Goal: Task Accomplishment & Management: Complete application form

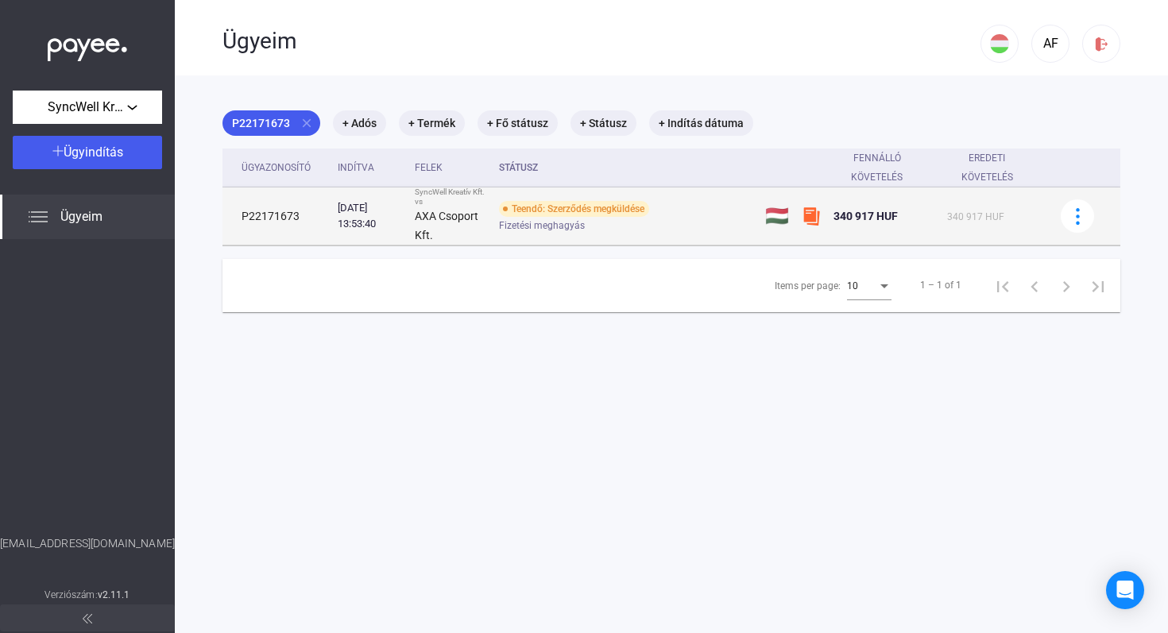
click at [591, 210] on div "Teendő: Szerződés megküldése" at bounding box center [574, 209] width 150 height 16
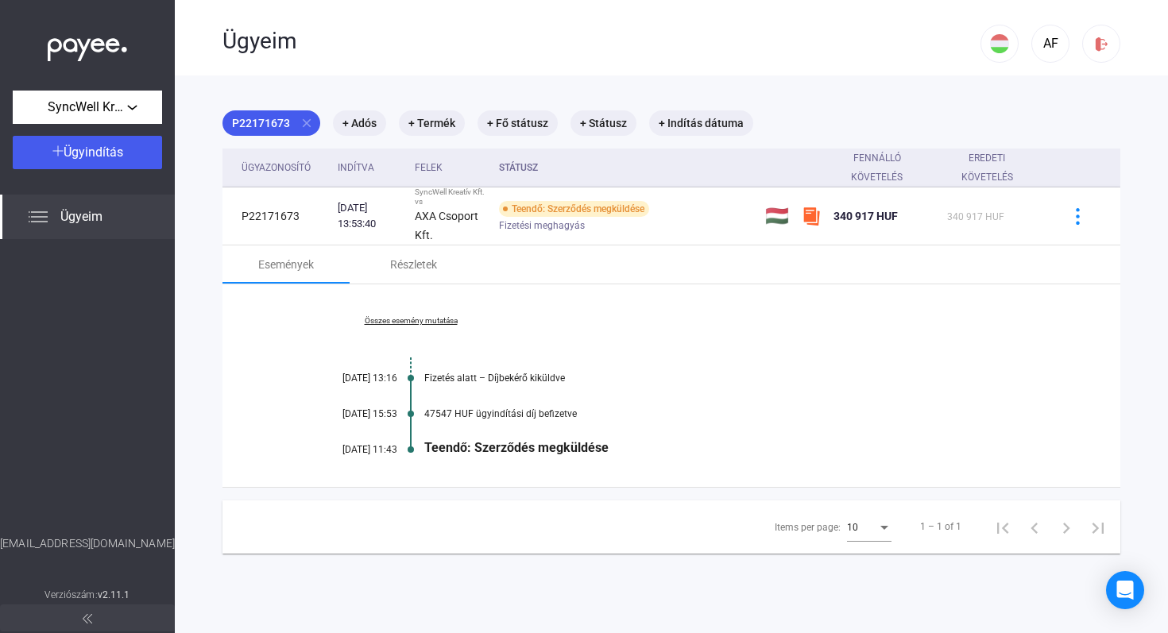
click at [466, 449] on div "Teendő: Szerződés megküldése" at bounding box center [732, 447] width 617 height 15
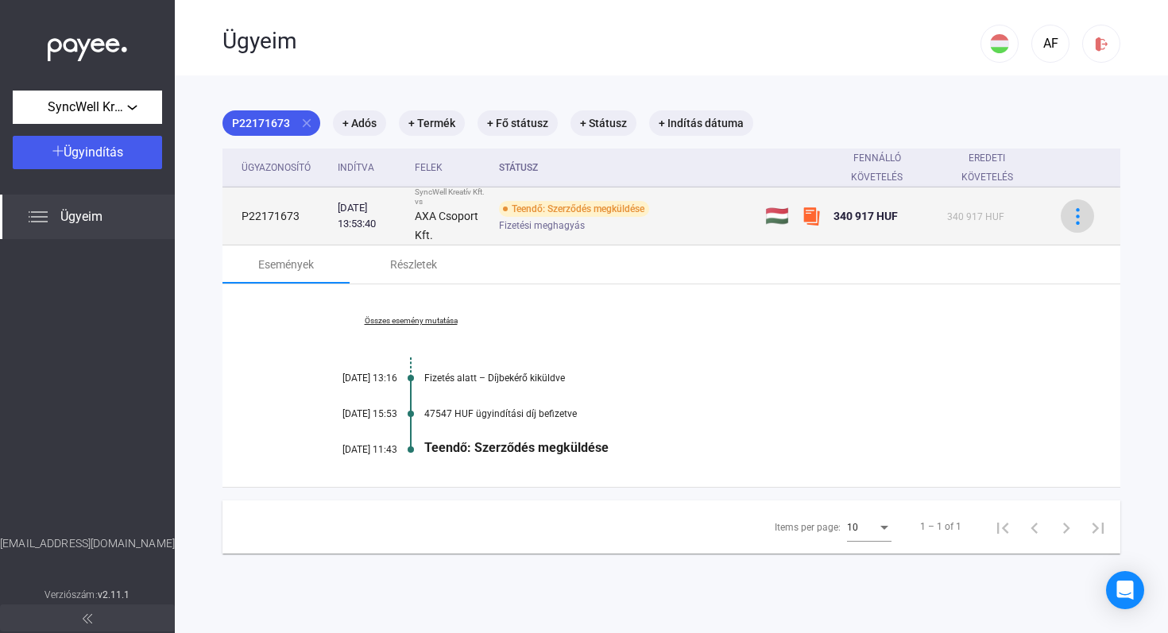
click at [1072, 212] on img at bounding box center [1078, 216] width 17 height 17
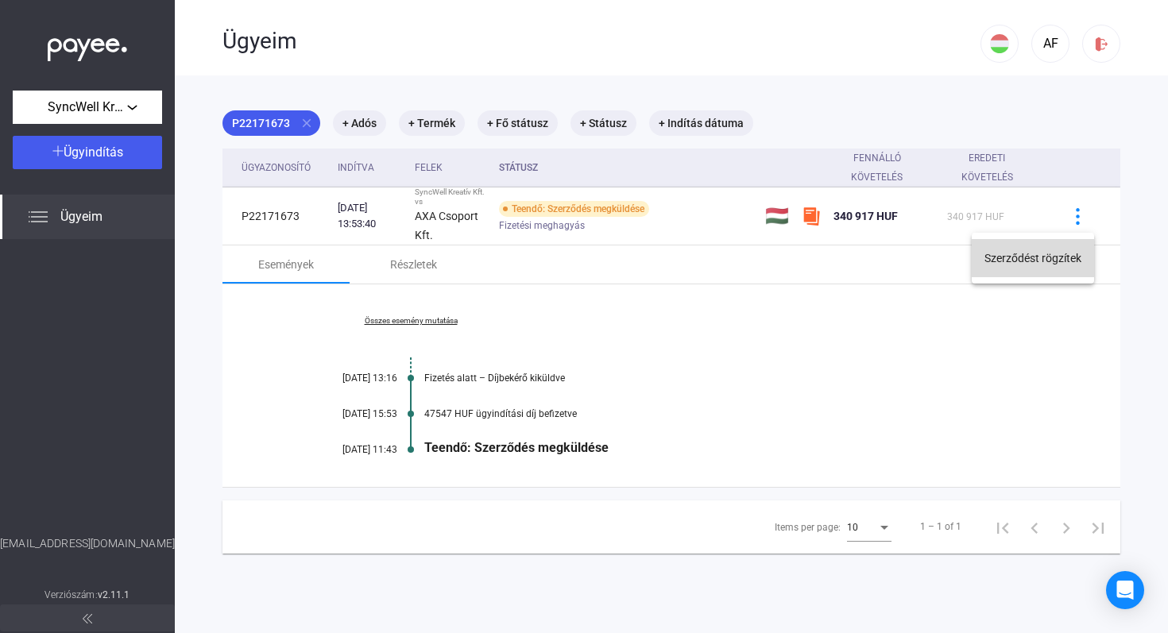
click at [1009, 262] on button "Szerződést rögzítek" at bounding box center [1033, 258] width 122 height 38
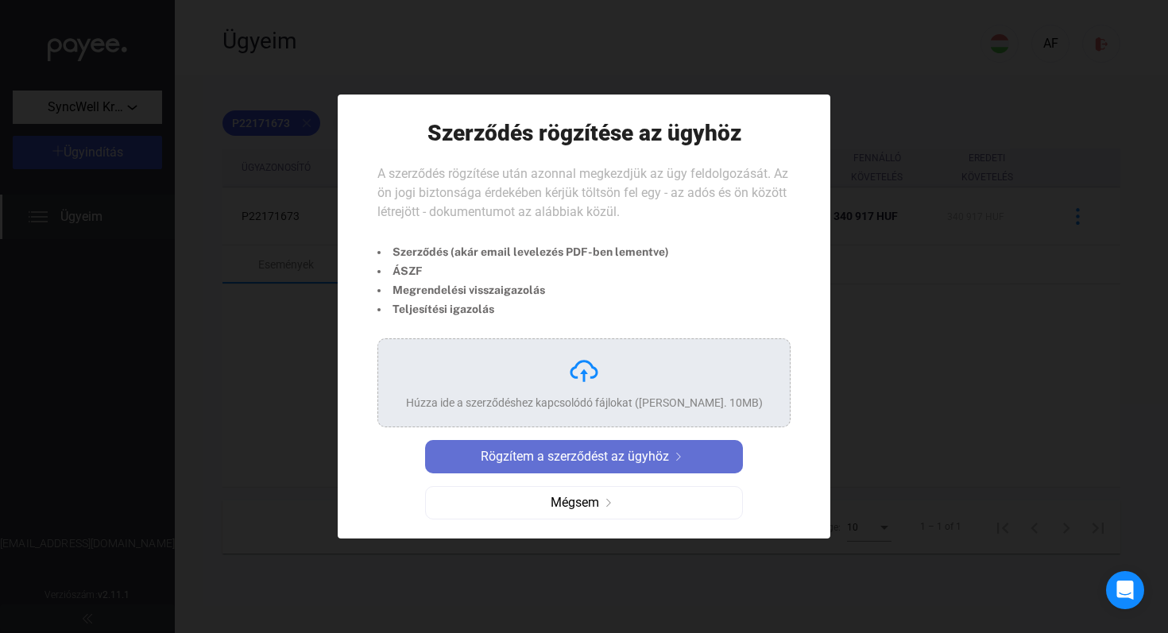
click at [574, 459] on span "Rögzítem a szerződést az ügyhöz" at bounding box center [575, 456] width 188 height 19
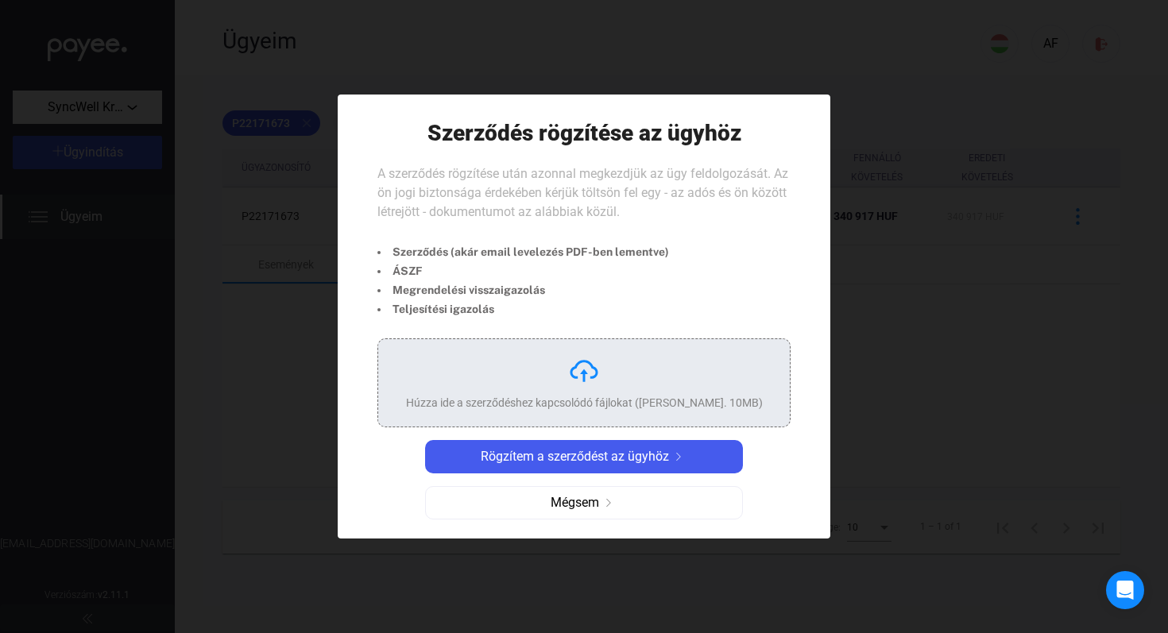
click at [587, 364] on img at bounding box center [584, 371] width 32 height 32
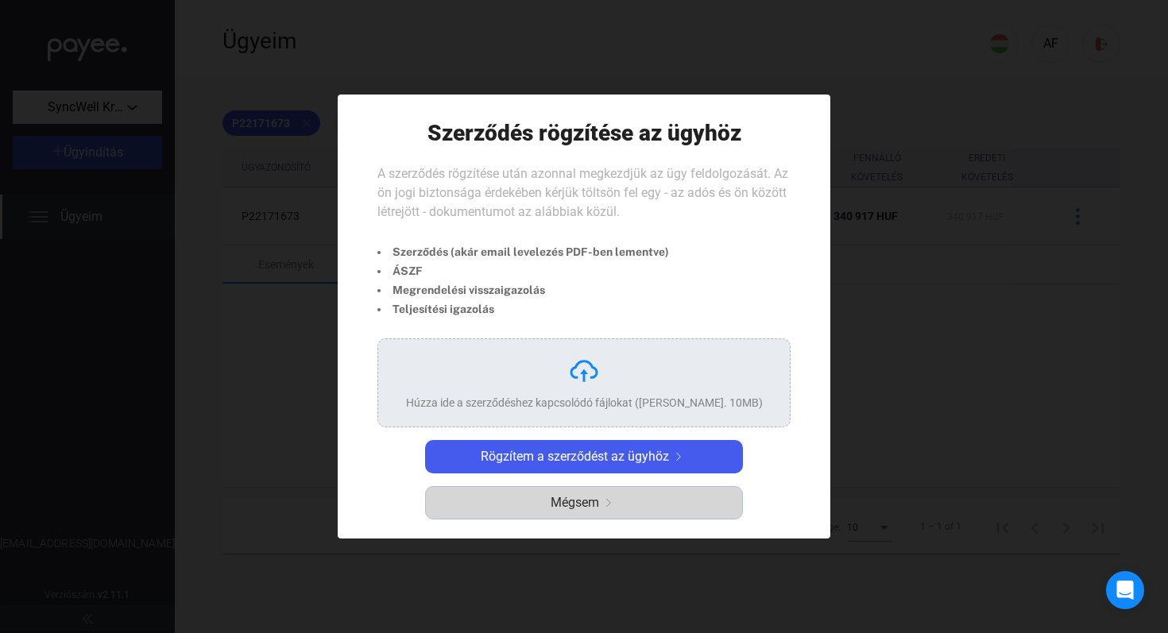
click at [569, 513] on button "Mégsem" at bounding box center [584, 502] width 318 height 33
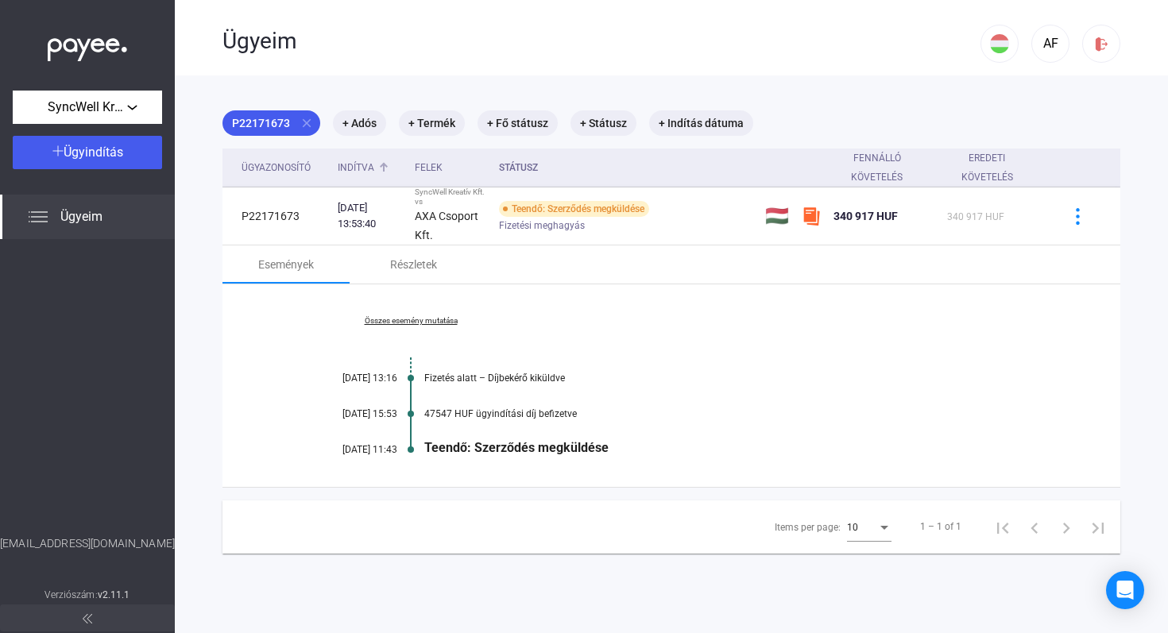
click at [366, 168] on div "Indítva" at bounding box center [356, 167] width 37 height 19
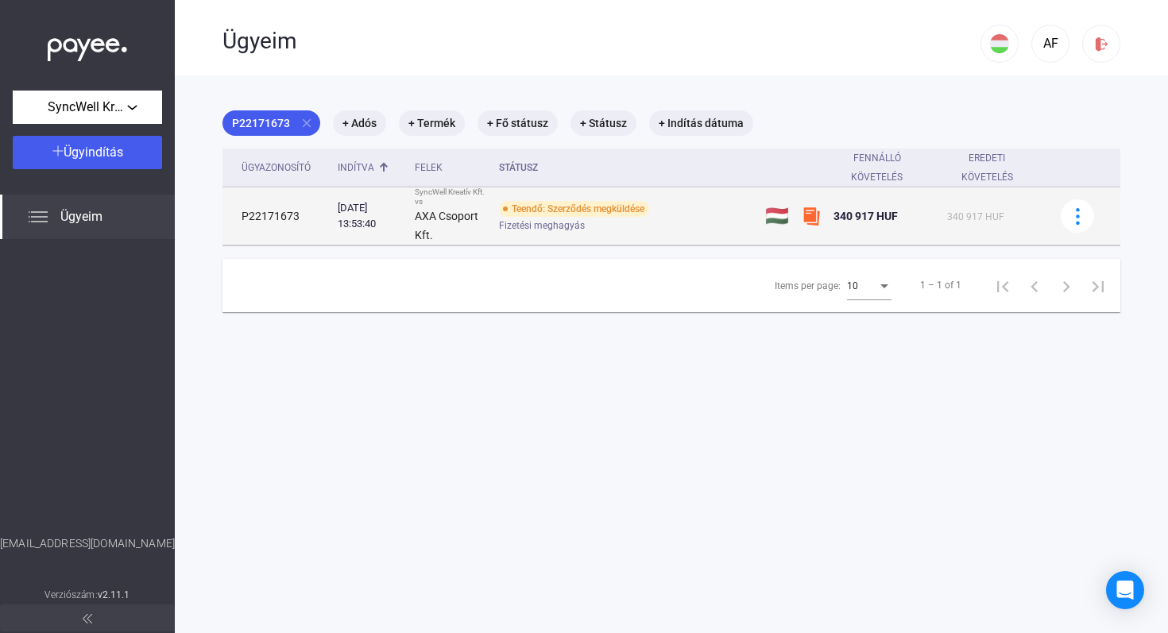
click at [606, 210] on div "Teendő: Szerződés megküldése" at bounding box center [574, 209] width 150 height 16
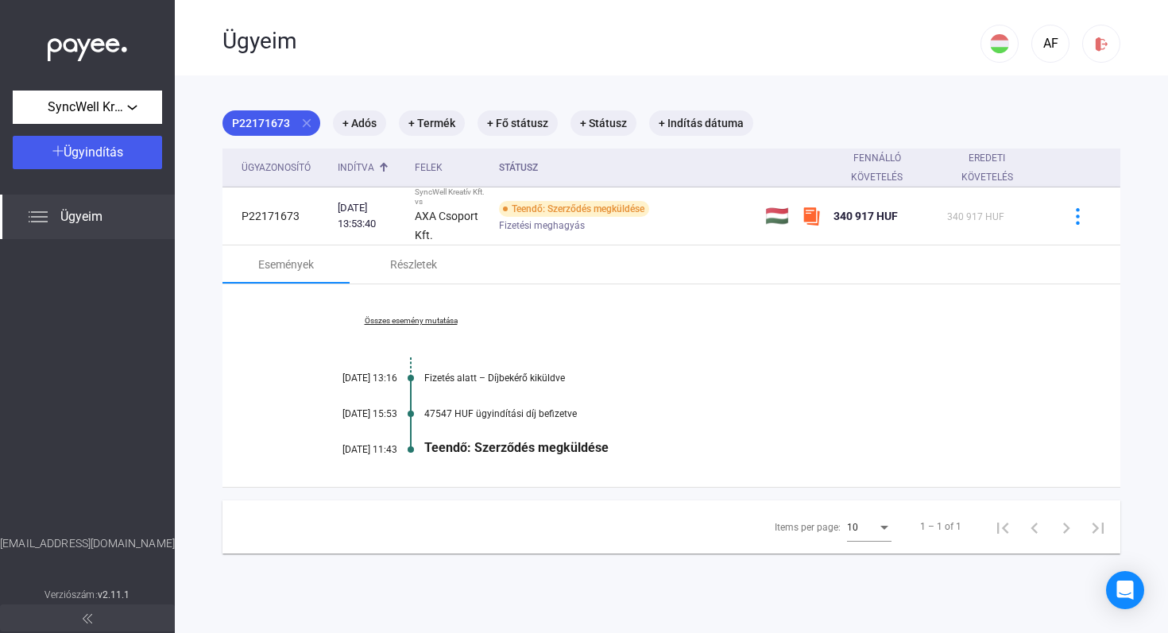
click at [570, 451] on div "Teendő: Szerződés megküldése" at bounding box center [732, 447] width 617 height 15
click at [602, 118] on mat-chip "+ Státusz" at bounding box center [604, 122] width 66 height 25
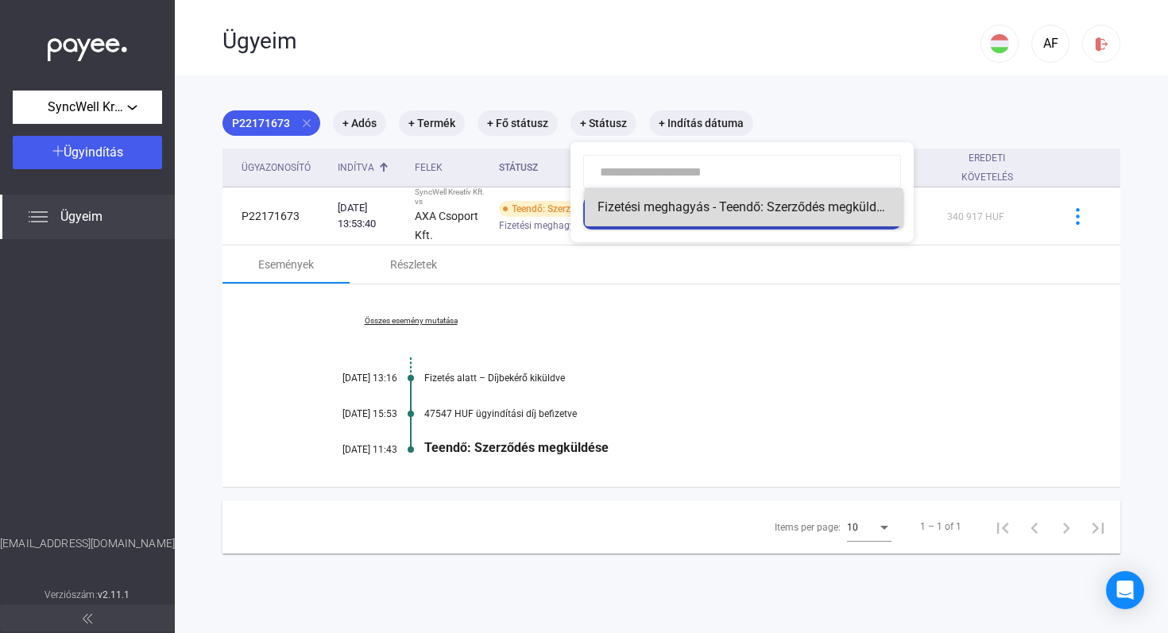
click at [807, 205] on span "Fizetési meghagyás - Teendő: Szerződés megküldése" at bounding box center [744, 207] width 292 height 19
type input "**********"
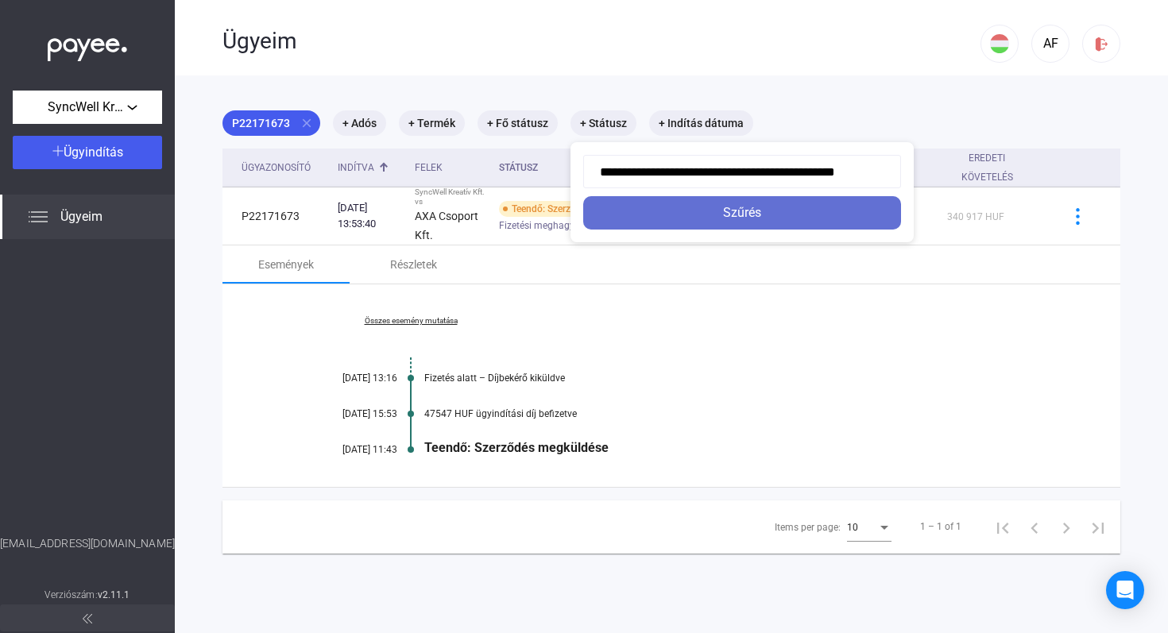
click at [759, 217] on div "Szűrés" at bounding box center [742, 212] width 308 height 19
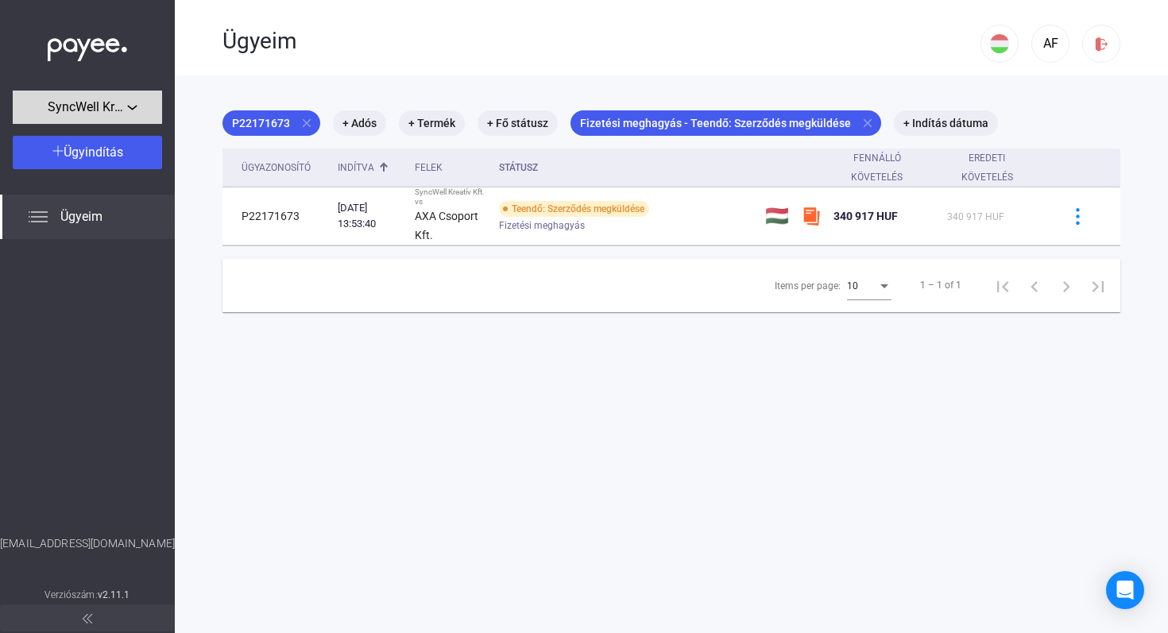
click at [136, 103] on div "SyncWell Kreatív Kft." at bounding box center [87, 108] width 140 height 20
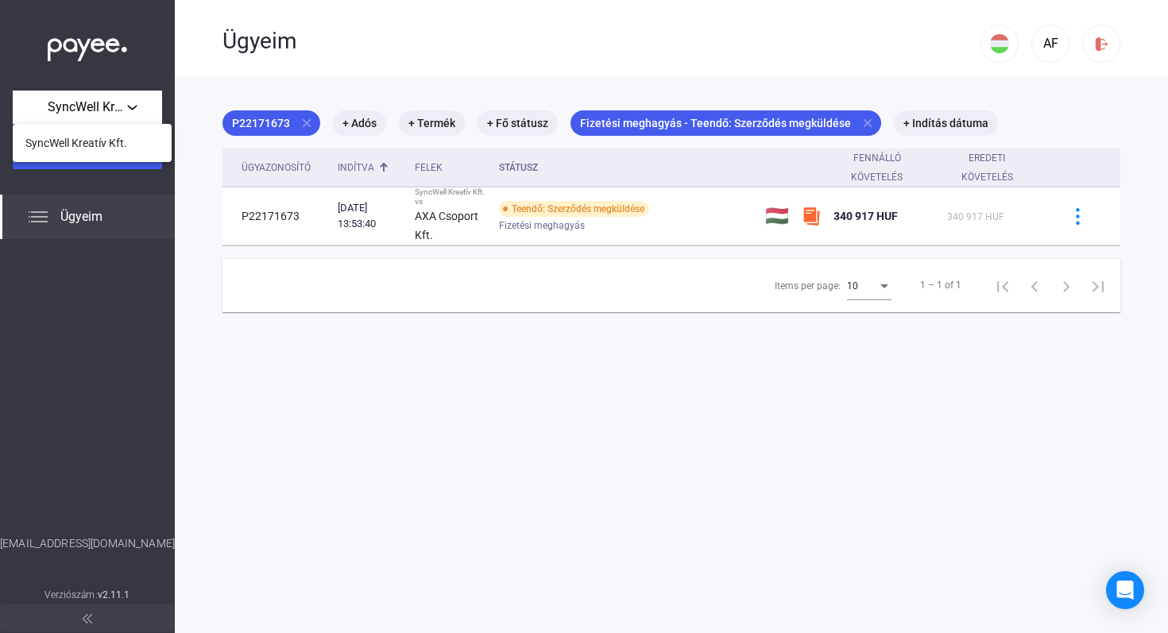
click at [103, 213] on div at bounding box center [584, 316] width 1168 height 633
click at [103, 213] on span "Ügyeim" at bounding box center [81, 216] width 42 height 19
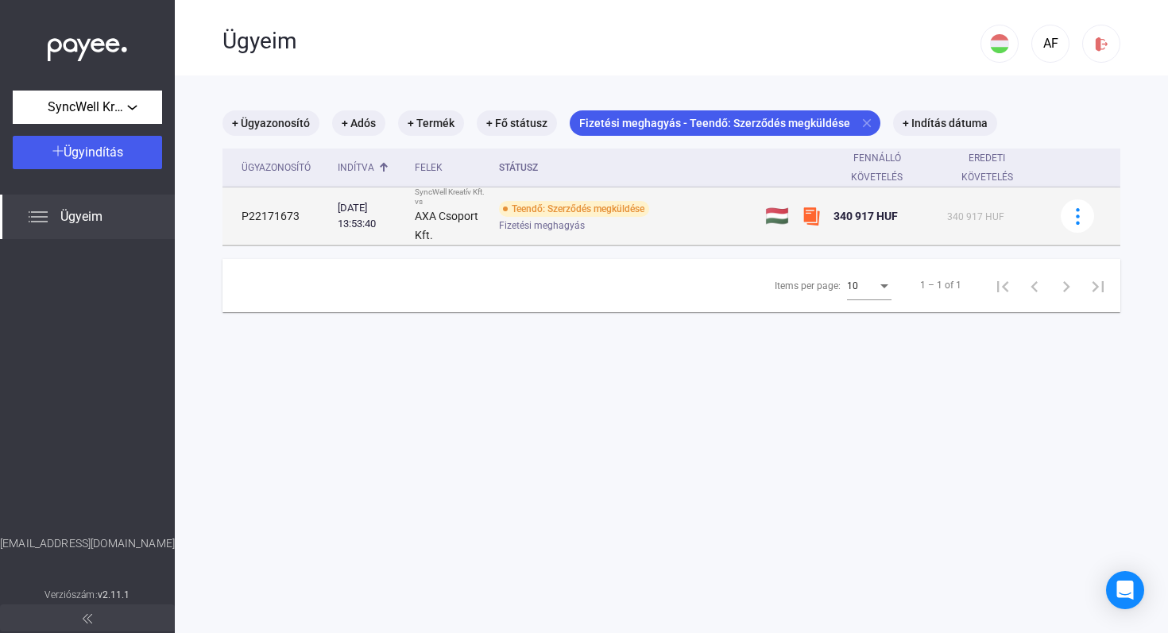
click at [563, 227] on span "Fizetési meghagyás" at bounding box center [542, 225] width 86 height 19
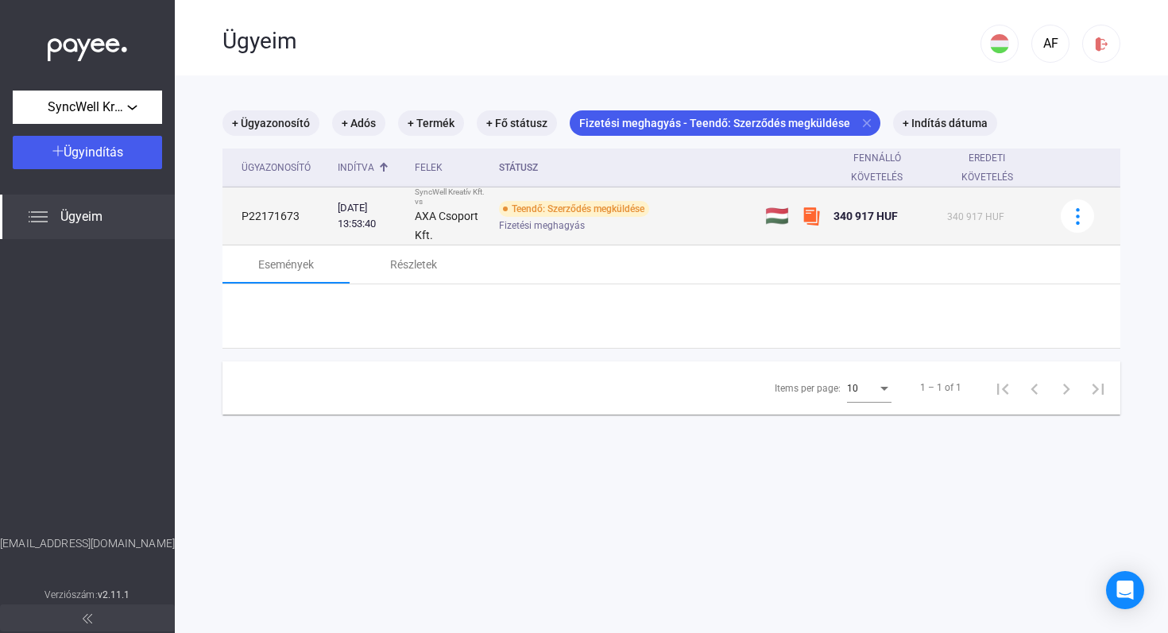
click at [563, 227] on span "Fizetési meghagyás" at bounding box center [542, 225] width 86 height 19
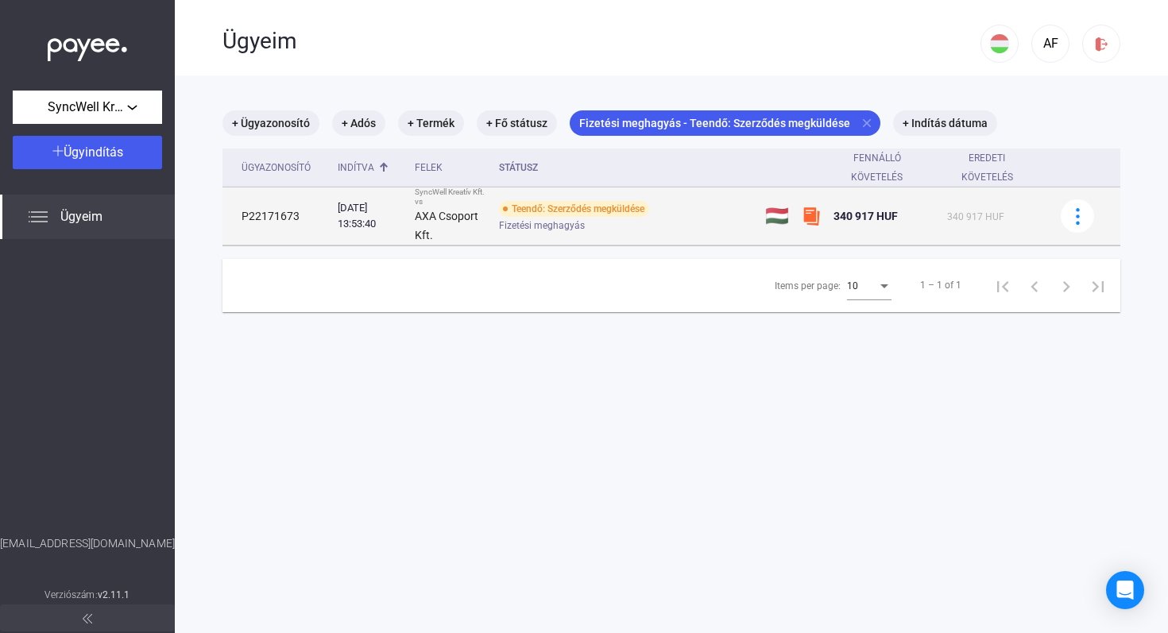
click at [563, 227] on span "Fizetési meghagyás" at bounding box center [542, 225] width 86 height 19
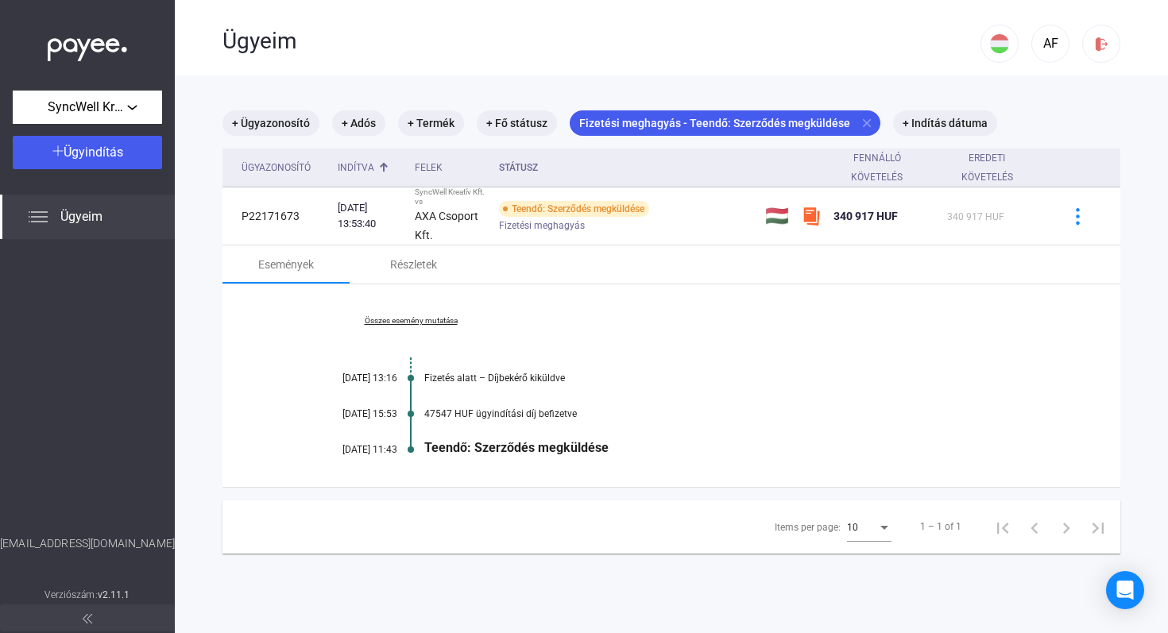
click at [548, 447] on div "Teendő: Szerződés megküldése" at bounding box center [732, 447] width 617 height 15
click at [1048, 37] on div "AF" at bounding box center [1050, 43] width 27 height 19
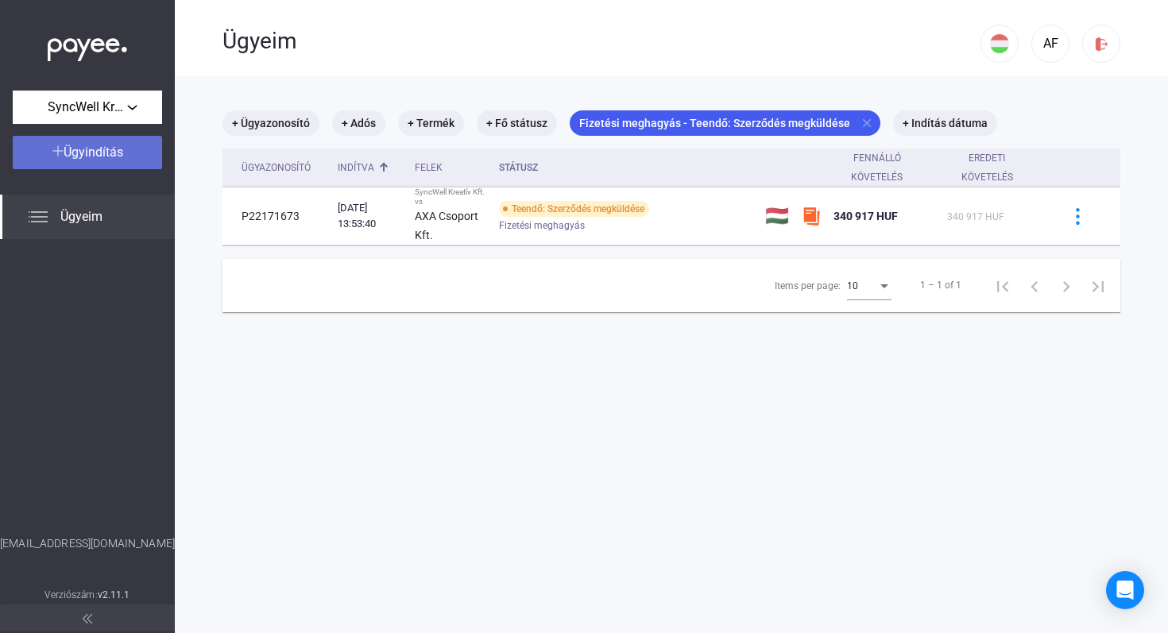
click at [114, 157] on span "Ügyindítás" at bounding box center [94, 152] width 60 height 15
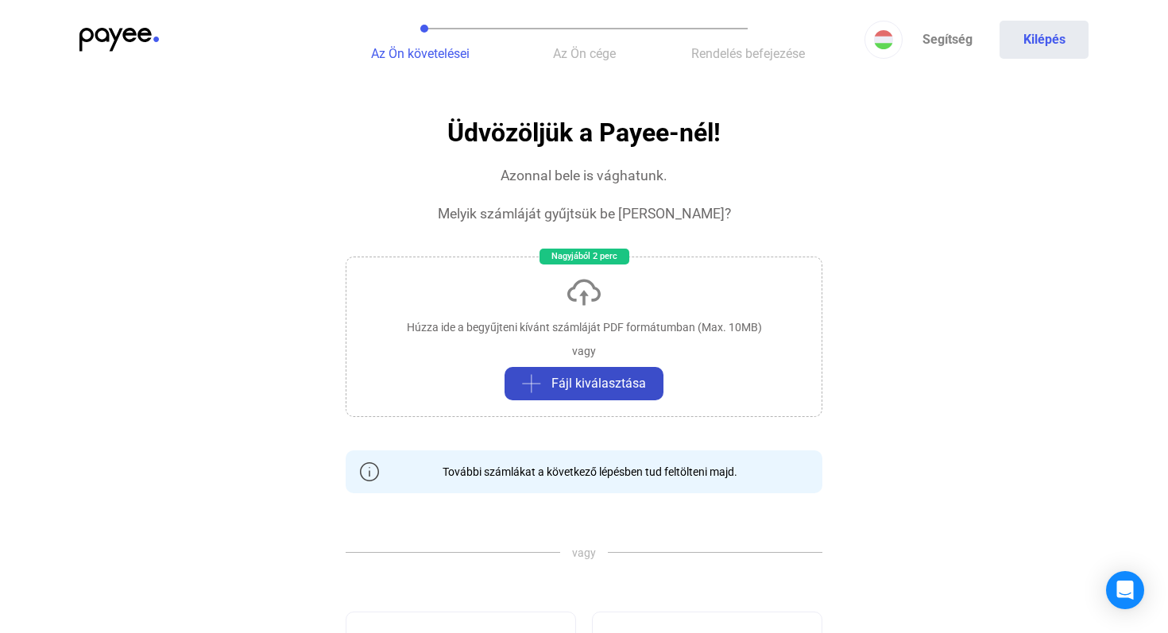
click at [583, 382] on span "Fájl kiválasztása" at bounding box center [599, 383] width 95 height 19
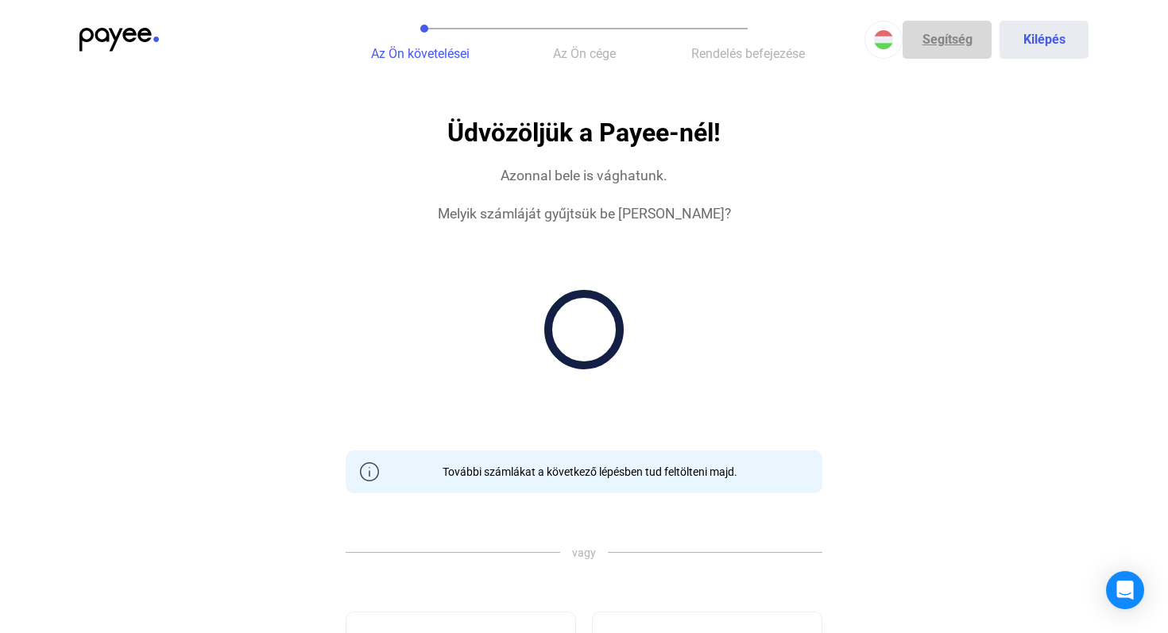
click at [949, 42] on link "Segítség" at bounding box center [947, 40] width 89 height 38
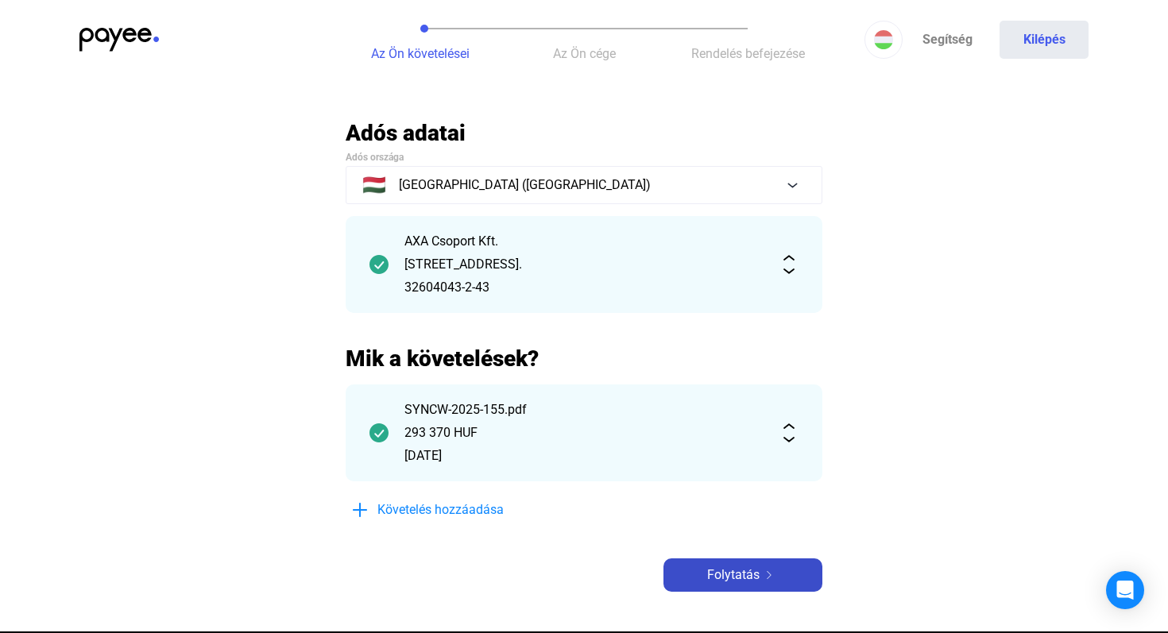
click at [754, 571] on span "Folytatás" at bounding box center [733, 575] width 52 height 19
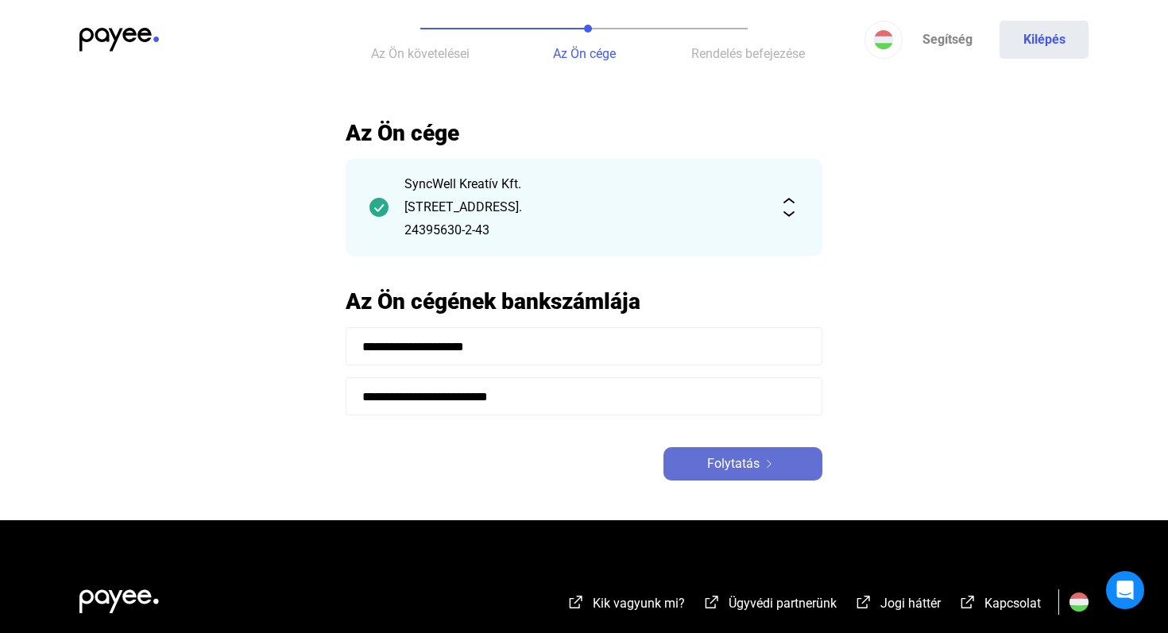
click at [745, 477] on button "Folytatás" at bounding box center [743, 463] width 159 height 33
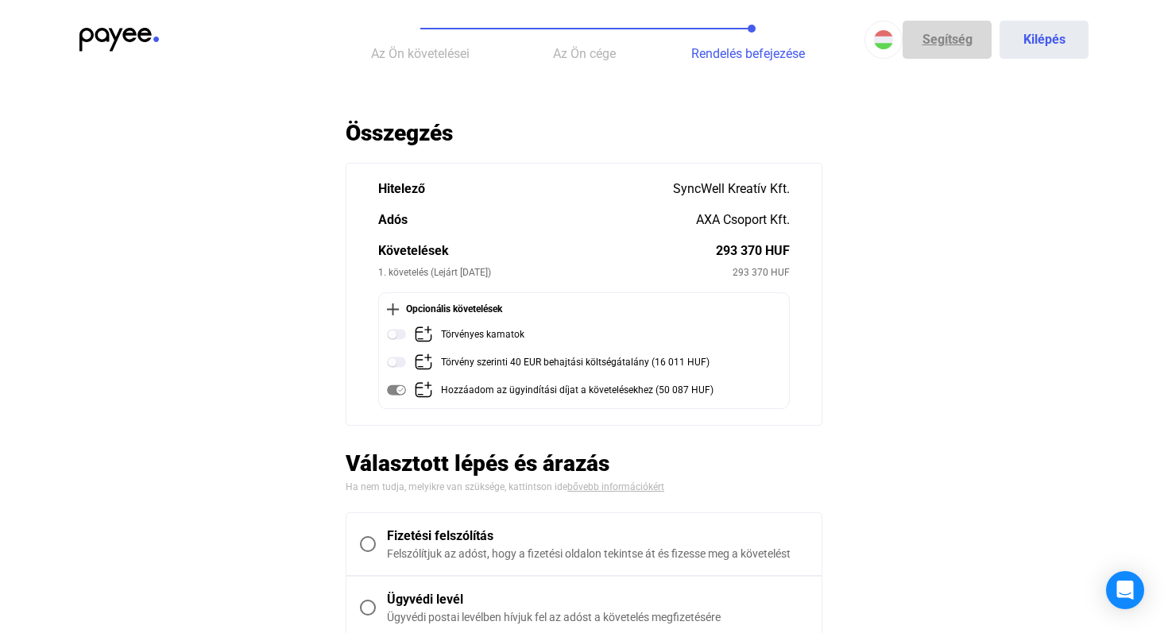
click at [936, 38] on link "Segítség" at bounding box center [947, 40] width 89 height 38
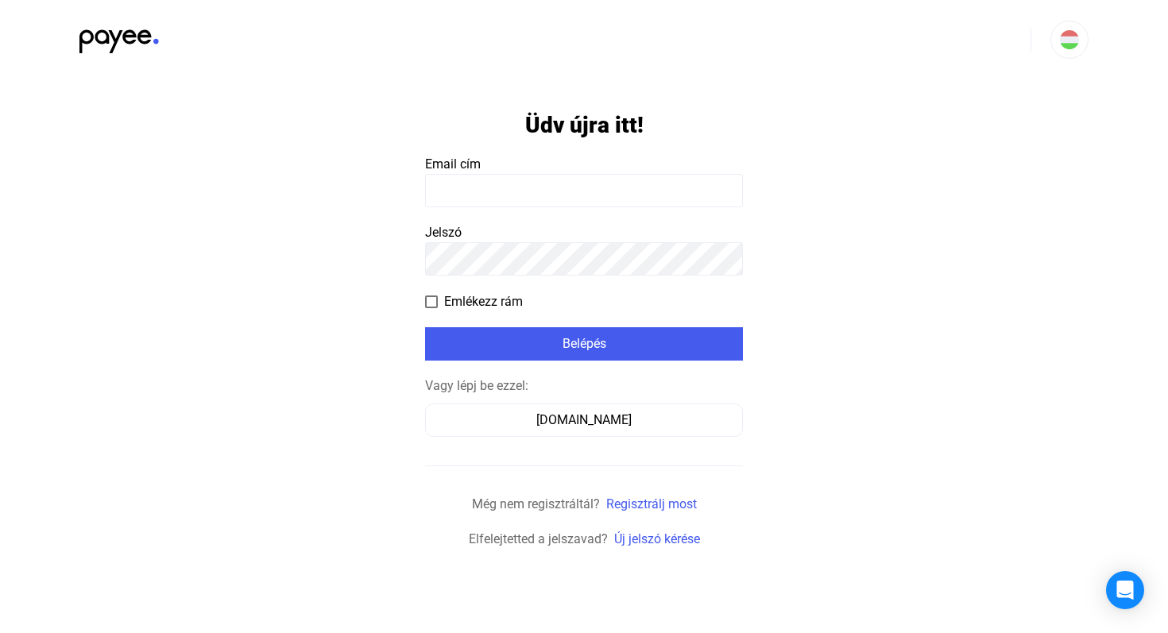
click at [548, 185] on input at bounding box center [584, 190] width 318 height 33
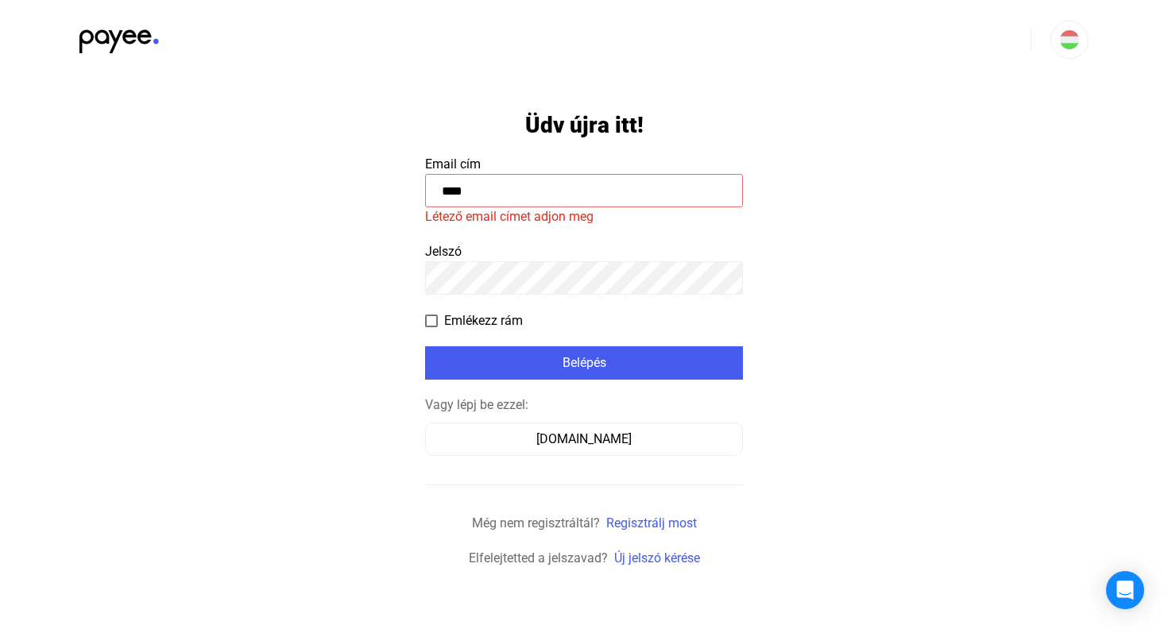
type input "****"
